Goal: Task Accomplishment & Management: Manage account settings

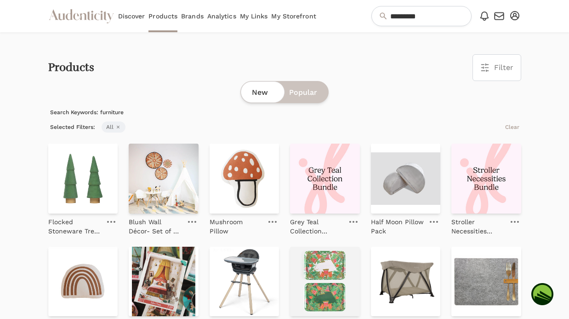
click at [68, 20] on icon at bounding box center [68, 14] width 7 height 11
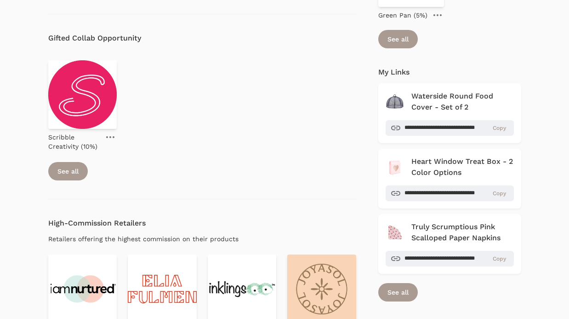
scroll to position [444, 0]
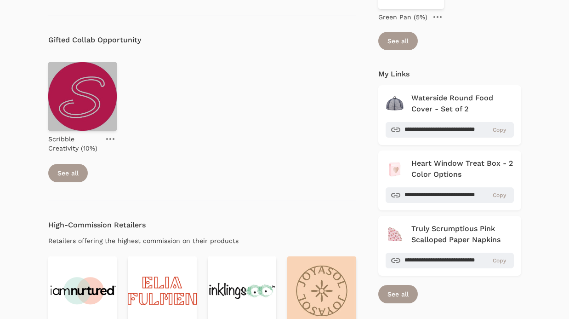
click at [82, 87] on img at bounding box center [82, 96] width 69 height 69
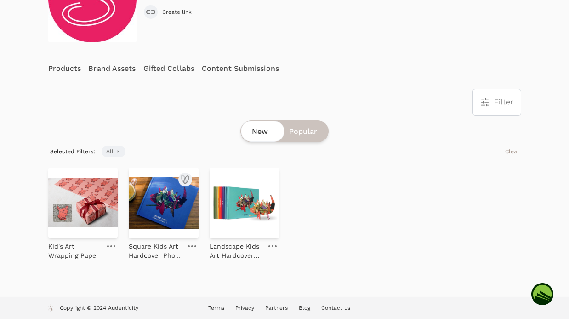
scroll to position [102, 0]
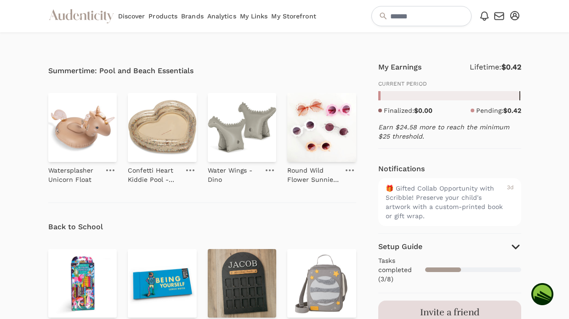
scroll to position [8, 0]
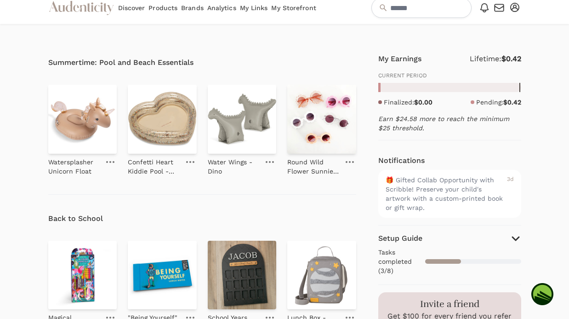
click at [513, 237] on icon "button" at bounding box center [516, 238] width 6 height 3
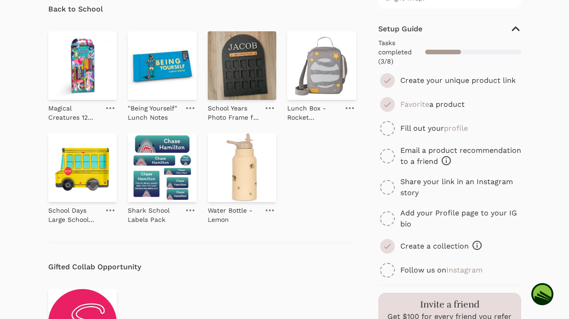
scroll to position [219, 0]
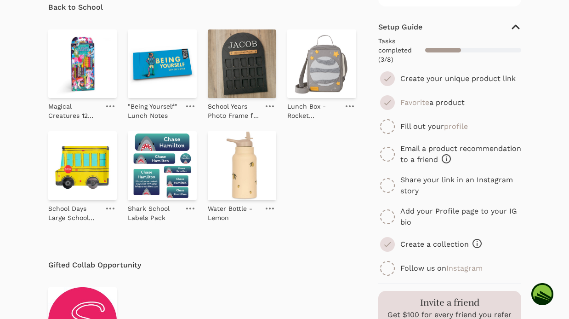
click at [389, 214] on span "submit" at bounding box center [387, 216] width 15 height 15
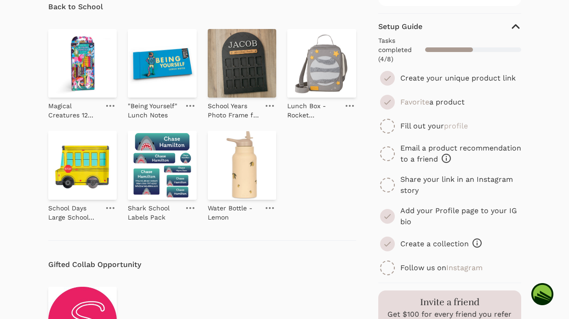
click at [463, 126] on link "profile" at bounding box center [456, 125] width 24 height 9
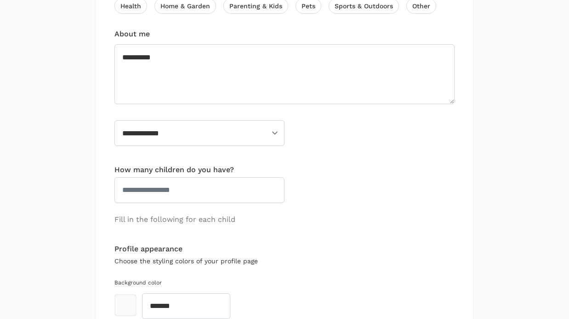
scroll to position [612, 0]
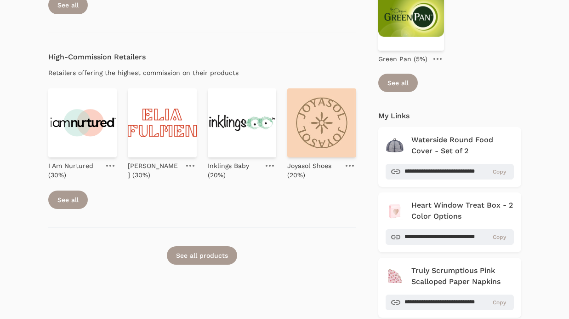
scroll to position [220, 0]
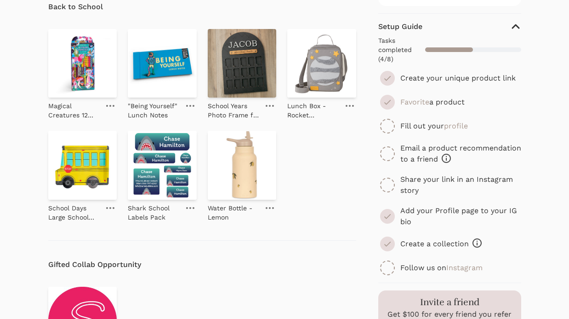
click at [389, 127] on span "submit" at bounding box center [387, 126] width 15 height 15
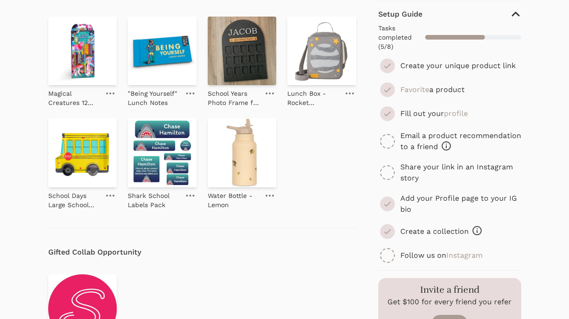
scroll to position [236, 0]
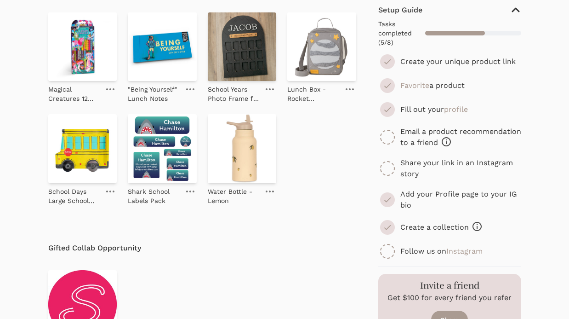
click at [387, 255] on span "submit" at bounding box center [387, 251] width 15 height 15
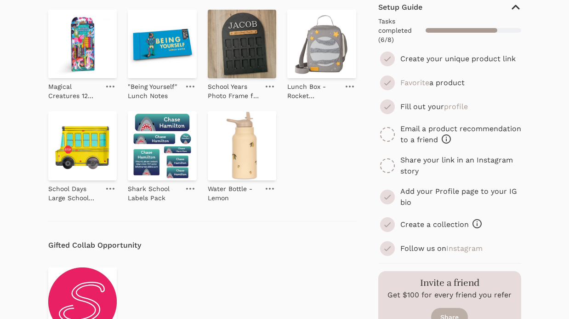
scroll to position [190, 0]
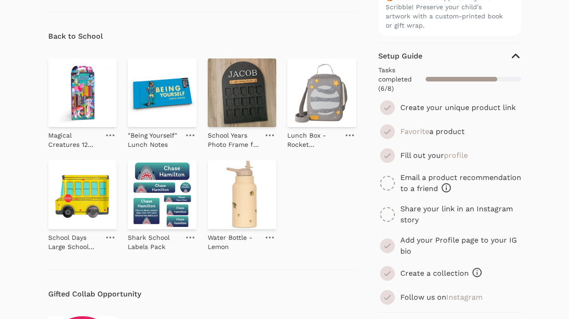
click at [515, 51] on icon "button" at bounding box center [515, 56] width 11 height 11
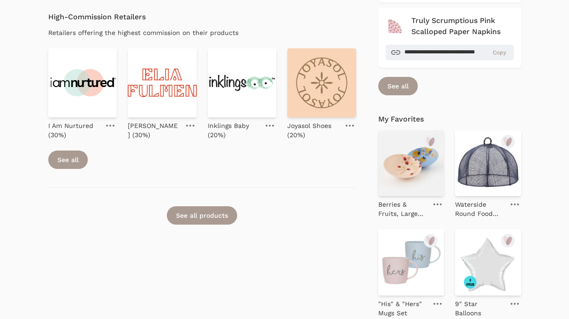
scroll to position [0, 0]
